Goal: Find contact information: Find contact information

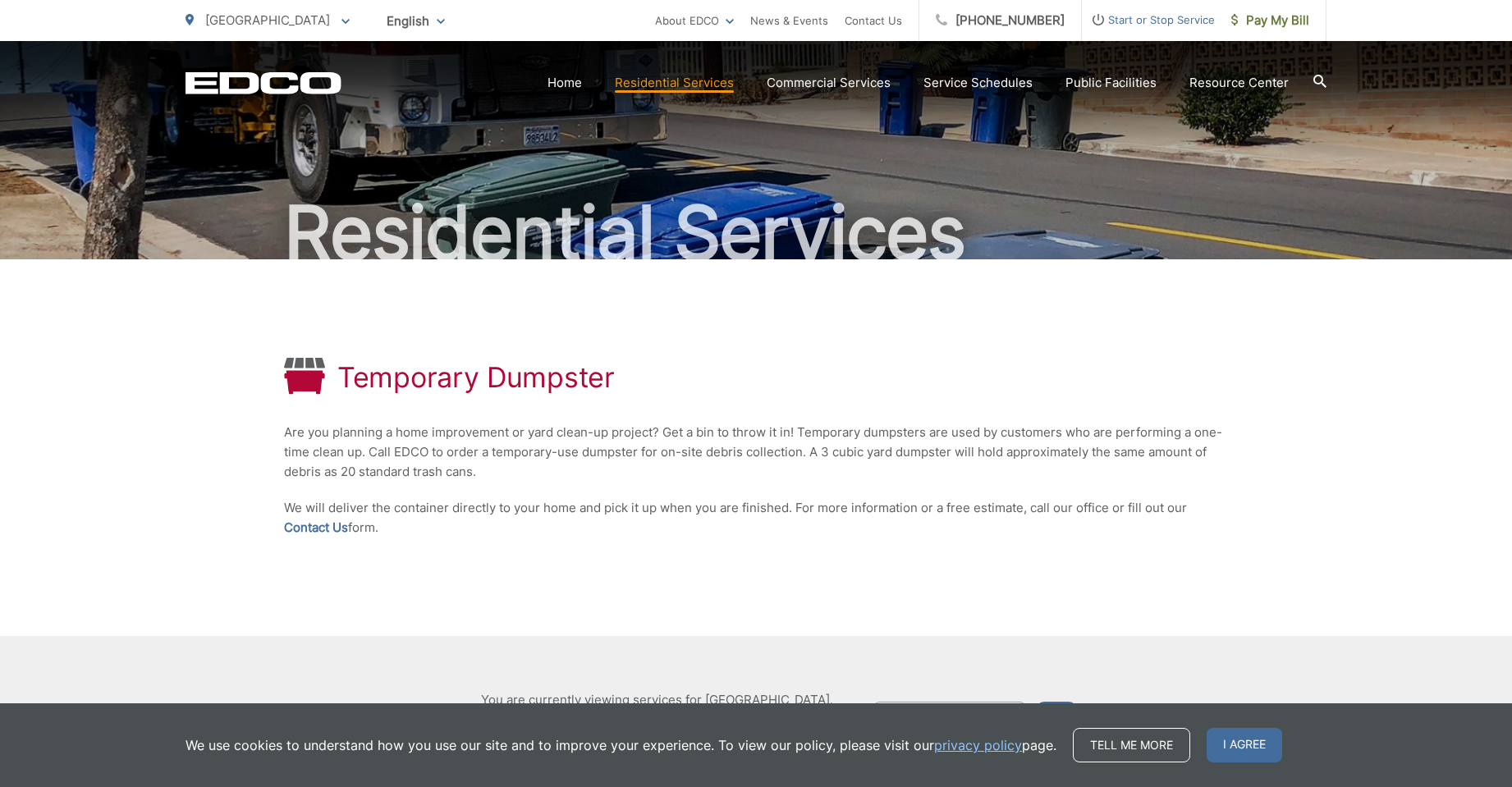
scroll to position [168, 0]
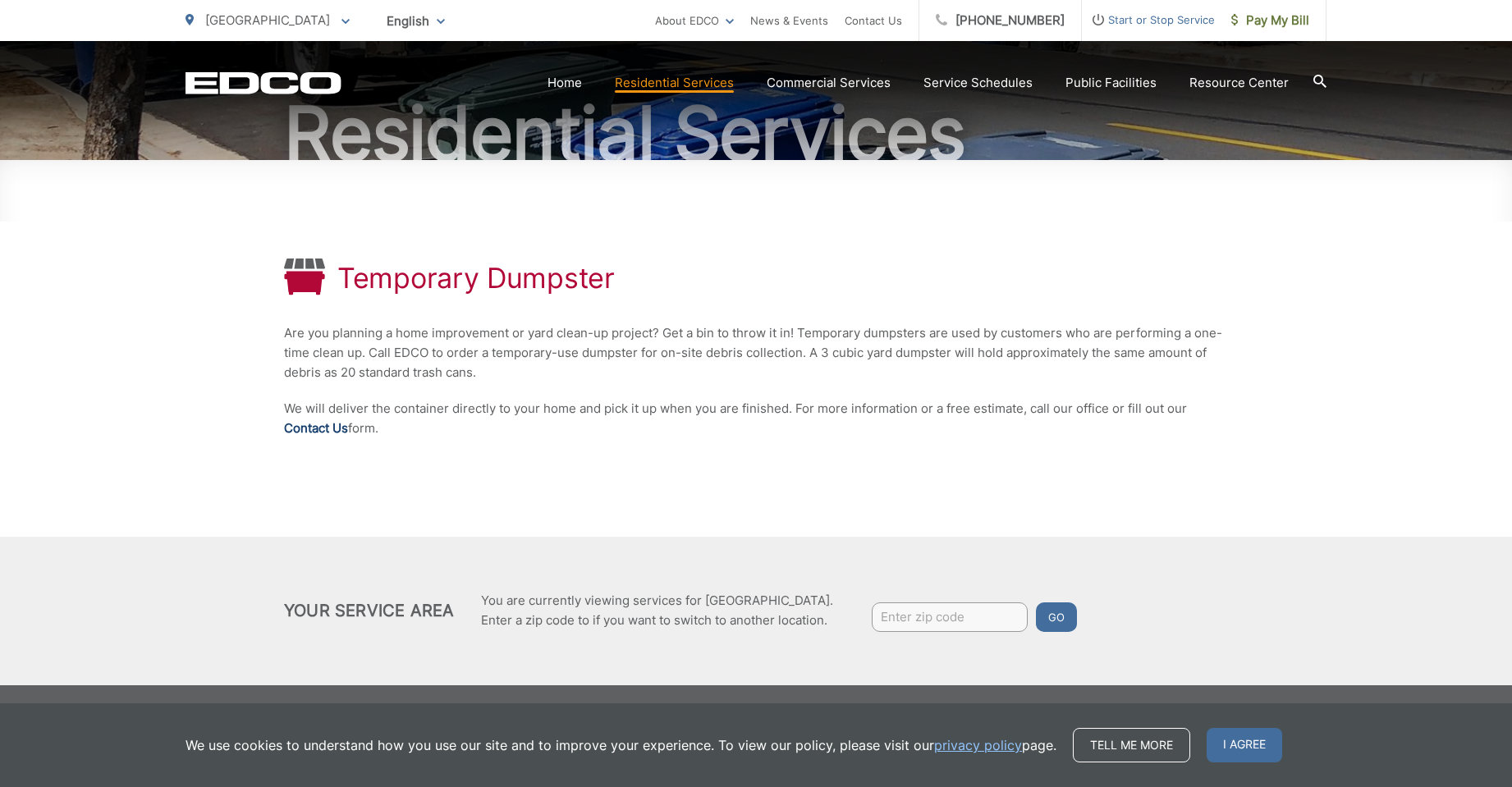
click at [313, 431] on link "Contact Us" at bounding box center [316, 429] width 64 height 20
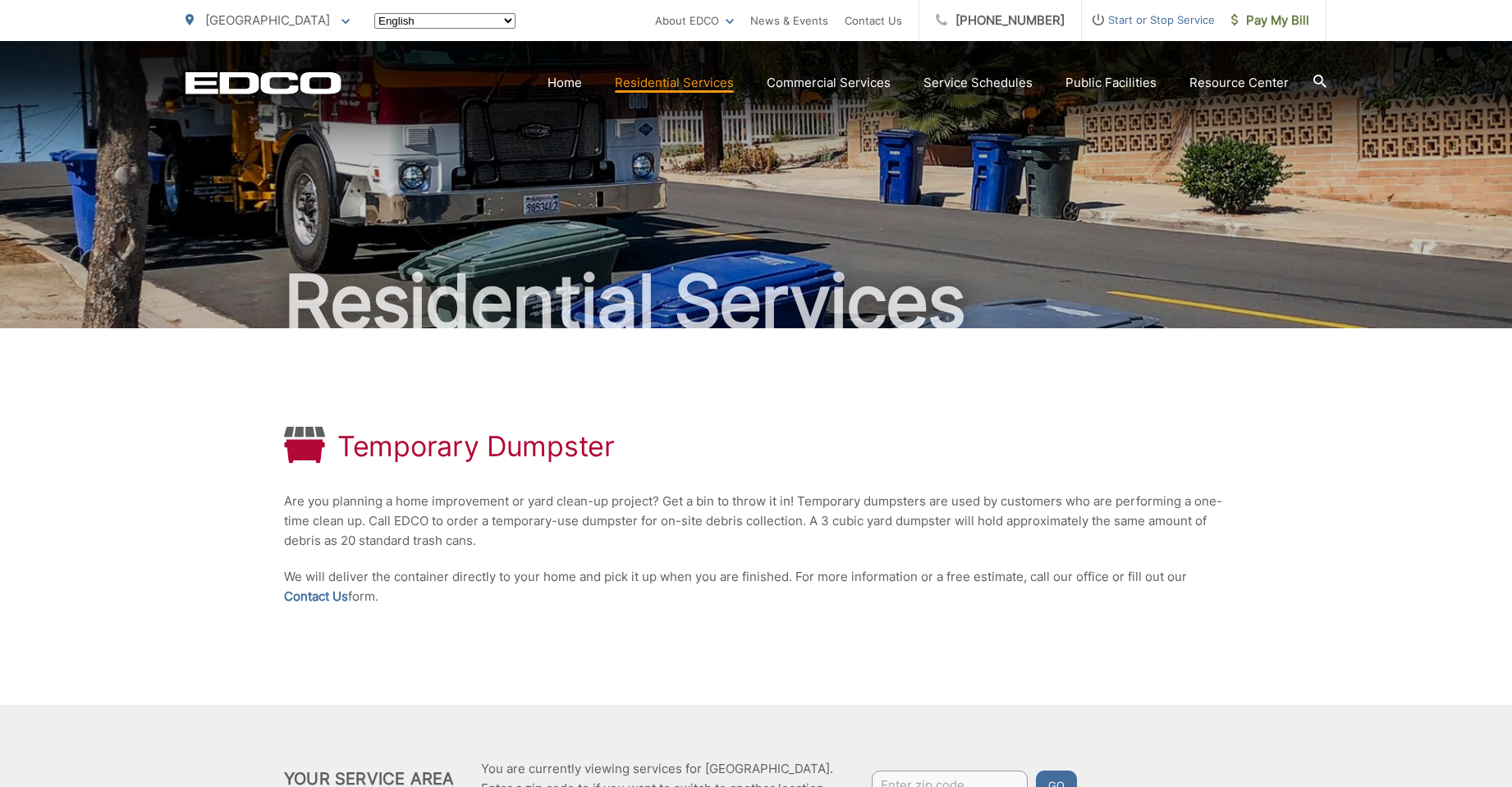
scroll to position [168, 0]
